Goal: Information Seeking & Learning: Learn about a topic

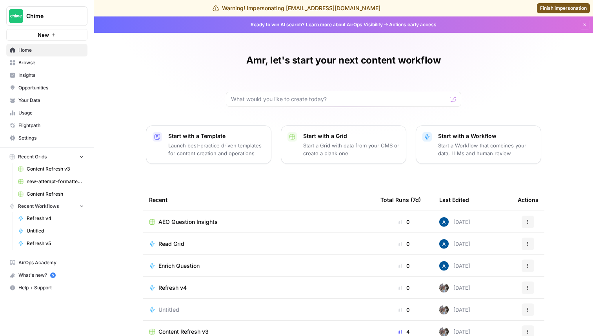
click at [56, 73] on span "Insights" at bounding box center [51, 75] width 66 height 7
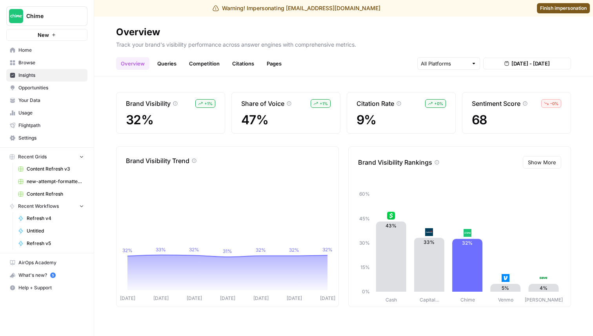
click at [538, 166] on span "Show More" at bounding box center [542, 162] width 28 height 8
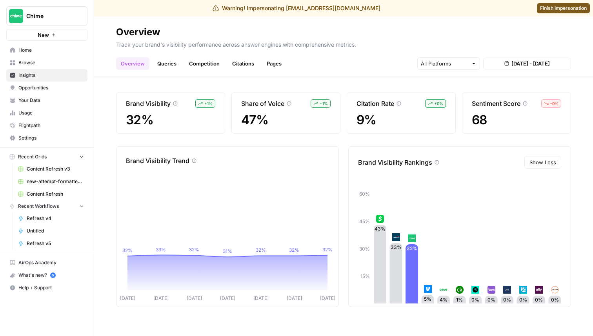
click at [171, 61] on link "Queries" at bounding box center [167, 63] width 29 height 13
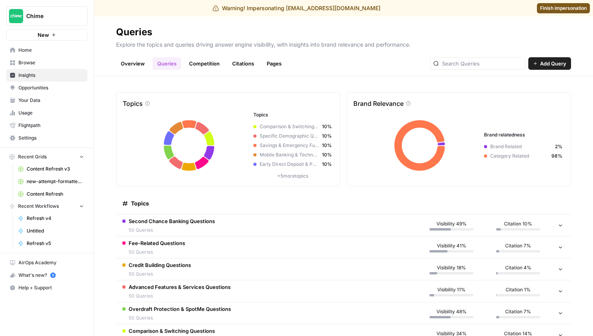
click at [137, 66] on link "Overview" at bounding box center [132, 63] width 33 height 13
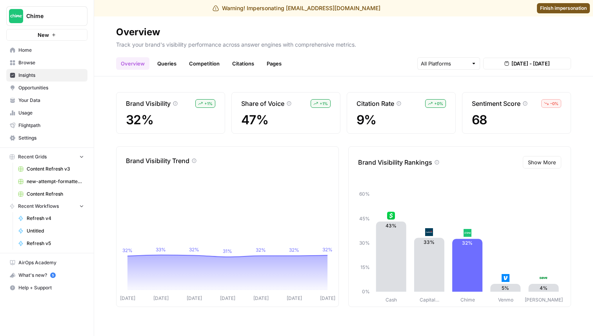
click at [171, 64] on link "Queries" at bounding box center [167, 63] width 29 height 13
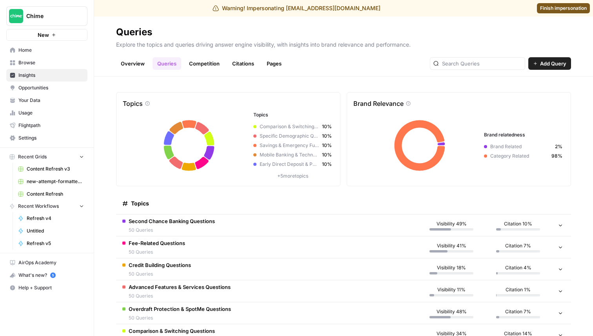
click at [206, 66] on link "Competition" at bounding box center [204, 63] width 40 height 13
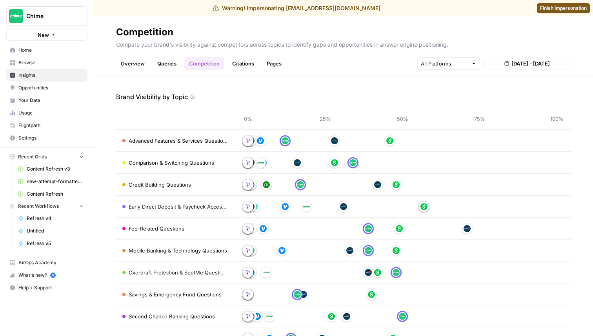
click at [240, 59] on link "Citations" at bounding box center [243, 63] width 31 height 13
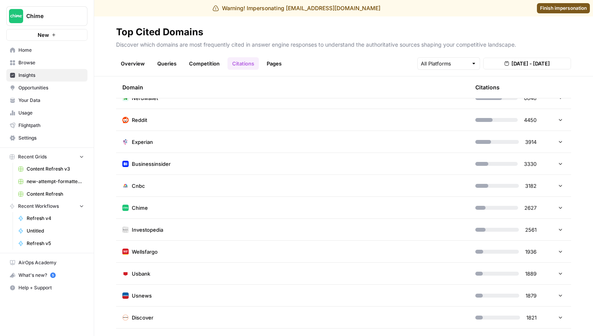
scroll to position [73, 0]
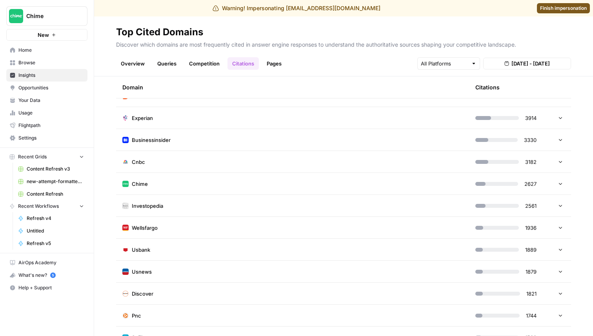
click at [170, 227] on td "Wellsfargo" at bounding box center [292, 228] width 353 height 22
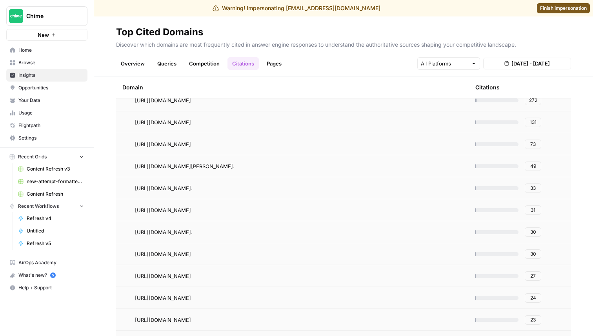
scroll to position [93, 0]
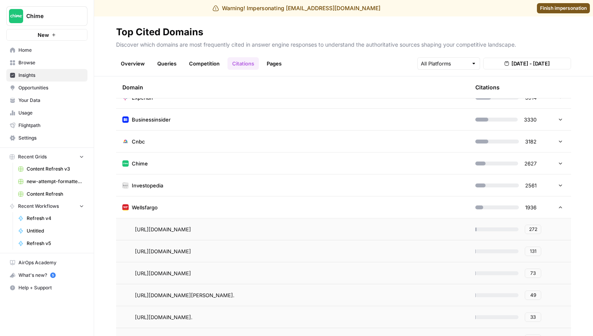
click at [181, 204] on td "Wellsfargo" at bounding box center [292, 208] width 353 height 22
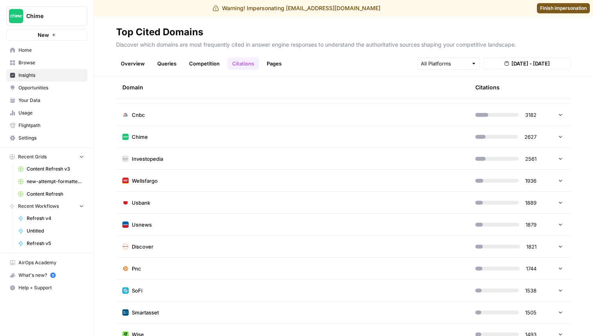
scroll to position [137, 0]
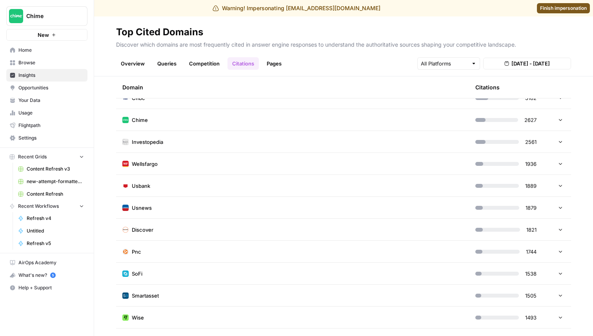
click at [246, 268] on td "SoFi" at bounding box center [292, 274] width 353 height 22
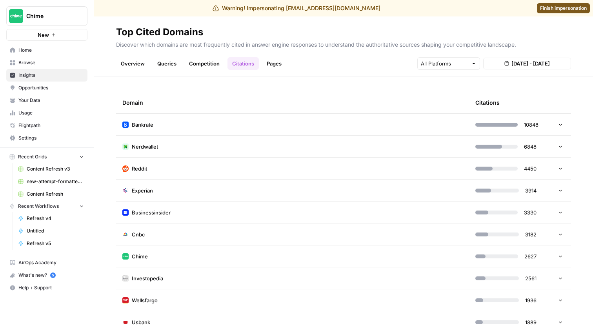
scroll to position [0, 0]
click at [271, 70] on header "Top Cited Domains Discover which domains are most frequently cited in answer en…" at bounding box center [343, 46] width 499 height 60
click at [274, 62] on link "Pages" at bounding box center [274, 63] width 24 height 13
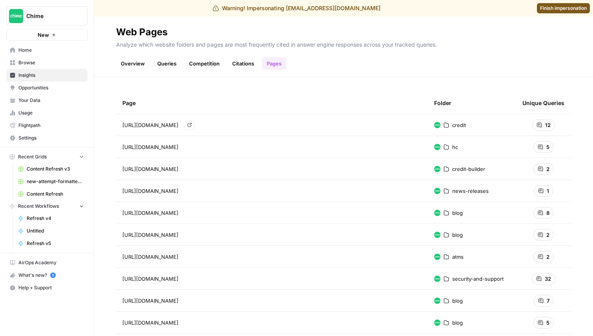
click at [394, 127] on div "[URL][DOMAIN_NAME] Go to page" at bounding box center [271, 124] width 299 height 9
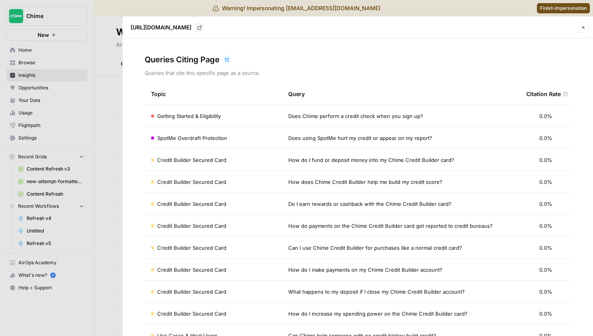
click at [387, 115] on span "Does Chime perform a credit check when you sign up?" at bounding box center [355, 116] width 135 height 8
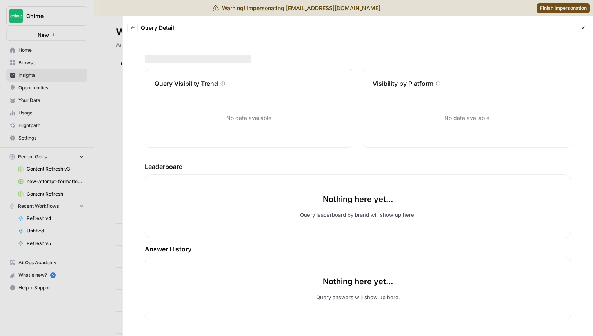
click at [583, 31] on button "Close" at bounding box center [583, 28] width 10 height 10
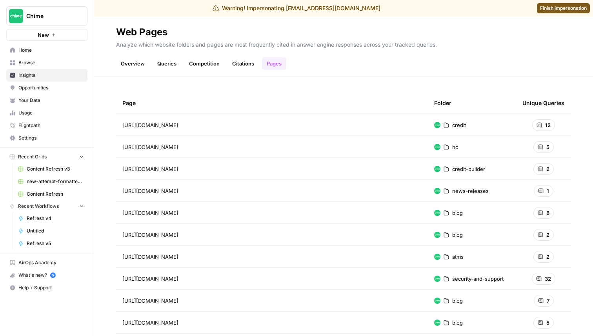
click at [238, 62] on link "Citations" at bounding box center [243, 63] width 31 height 13
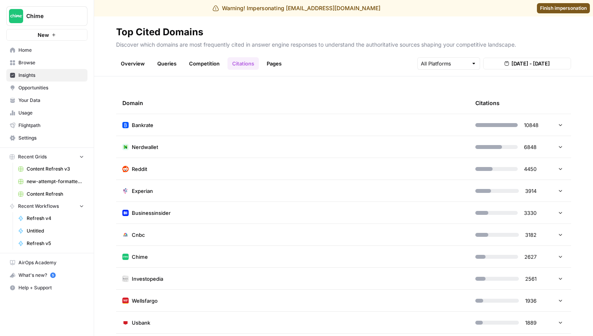
click at [260, 62] on ul "Overview Queries Competition Citations Pages" at bounding box center [201, 63] width 170 height 13
click at [271, 62] on link "Pages" at bounding box center [274, 63] width 24 height 13
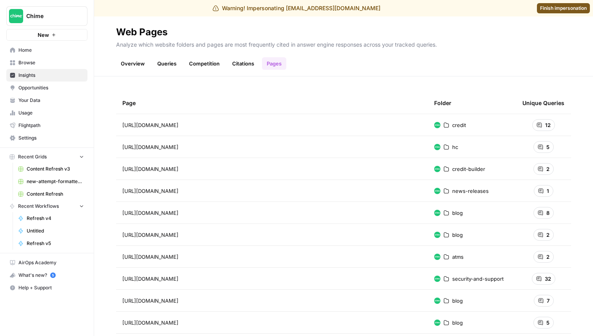
click at [221, 119] on td "[URL][DOMAIN_NAME]" at bounding box center [272, 125] width 312 height 22
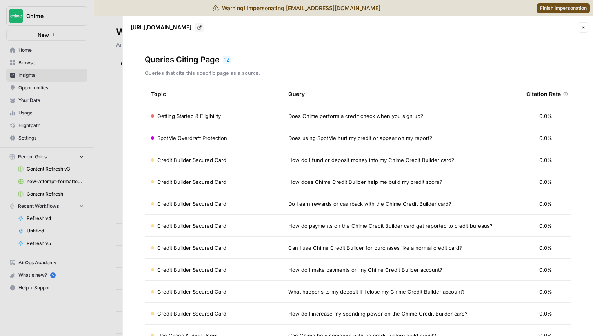
click at [221, 120] on td "Getting Started & Eligibility" at bounding box center [213, 116] width 137 height 22
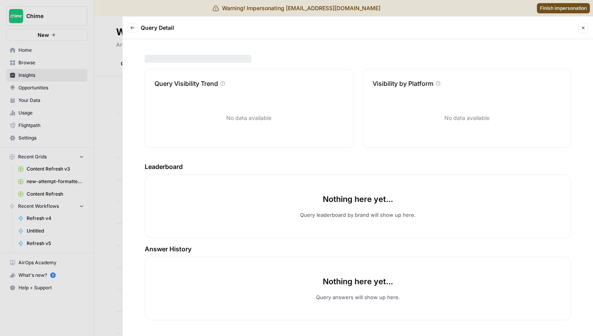
click at [581, 27] on icon "button" at bounding box center [583, 27] width 5 height 5
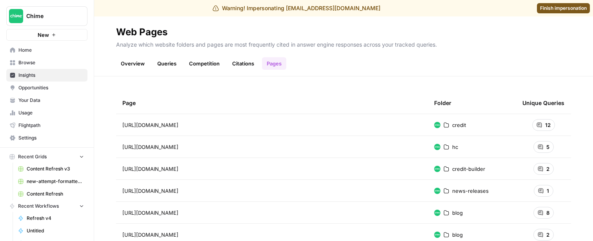
click at [173, 59] on link "Queries" at bounding box center [167, 63] width 29 height 13
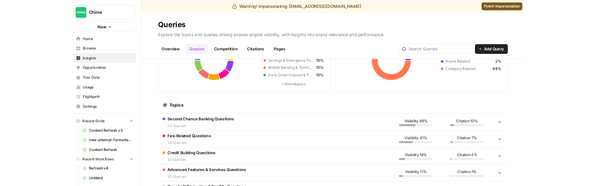
scroll to position [94, 0]
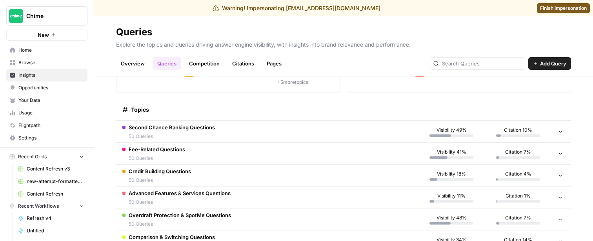
click at [200, 132] on div "Second Chance Banking Questions 50 Queries" at bounding box center [172, 132] width 86 height 16
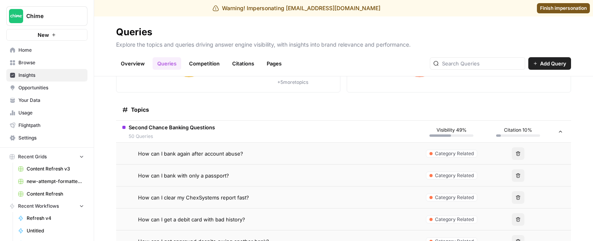
click at [194, 151] on span "How can I bank again after account abuse?" at bounding box center [190, 154] width 105 height 8
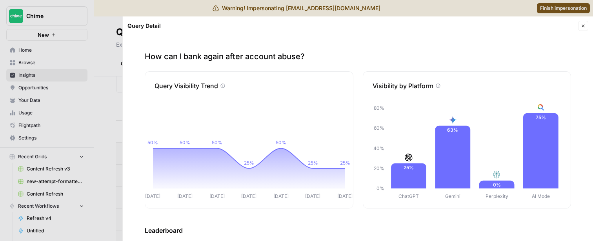
click at [578, 27] on div "Query Detail Close" at bounding box center [357, 26] width 461 height 10
click at [583, 27] on icon "button" at bounding box center [583, 26] width 5 height 5
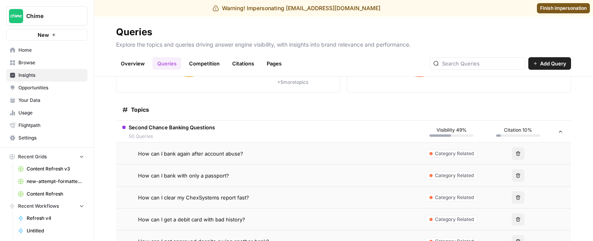
click at [266, 68] on link "Pages" at bounding box center [274, 63] width 24 height 13
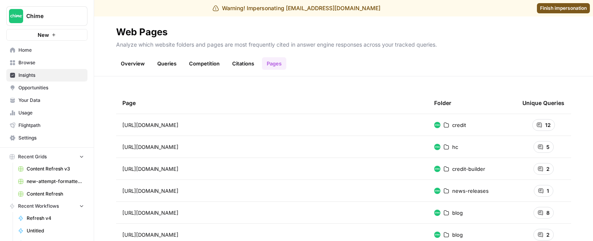
click at [146, 128] on span "[URL][DOMAIN_NAME]" at bounding box center [150, 125] width 56 height 8
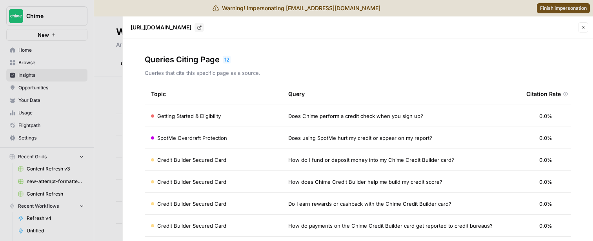
click at [290, 114] on span "Does Chime perform a credit check when you sign up?" at bounding box center [355, 116] width 135 height 8
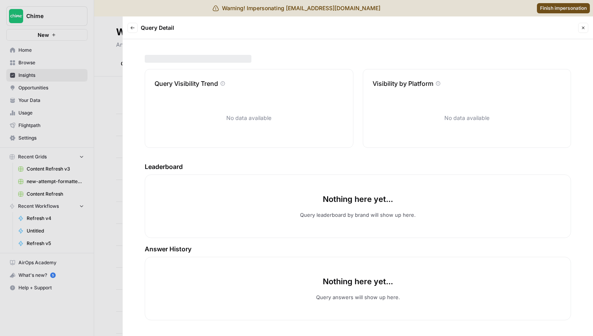
click at [581, 23] on button "Close" at bounding box center [583, 28] width 10 height 10
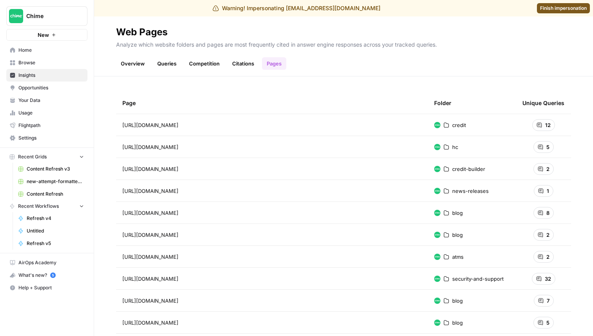
click at [66, 9] on button "Chime" at bounding box center [46, 16] width 81 height 20
click at [579, 2] on div "Warning! Impersonating amr@airops.com Finish impersonation" at bounding box center [296, 8] width 593 height 16
click at [569, 7] on span "Finish impersonation" at bounding box center [563, 8] width 47 height 7
